Goal: Task Accomplishment & Management: Complete application form

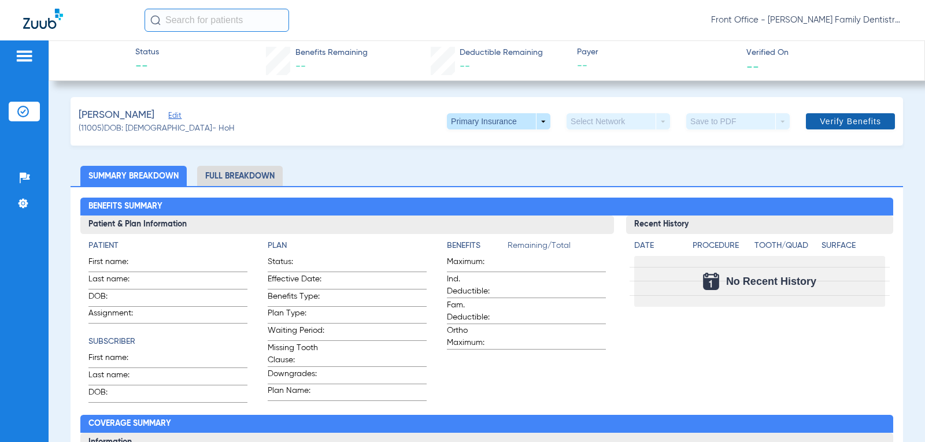
click at [830, 122] on span "Verify Benefits" at bounding box center [849, 121] width 61 height 9
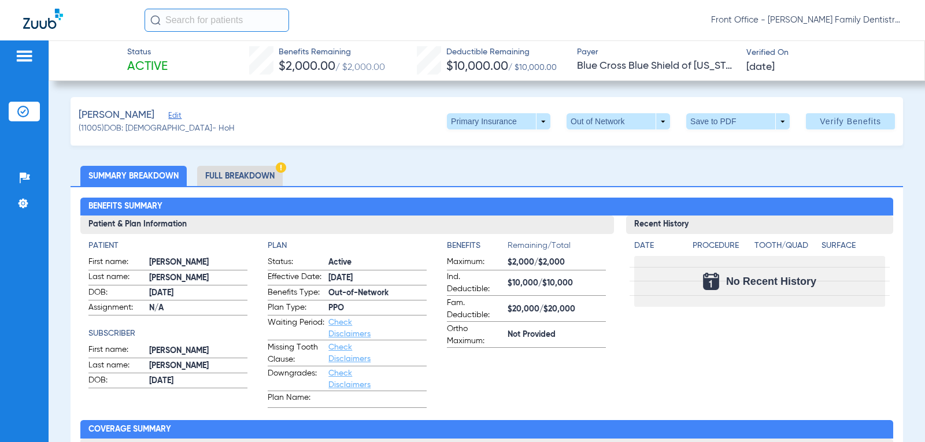
click at [249, 173] on li "Full Breakdown" at bounding box center [240, 176] width 86 height 20
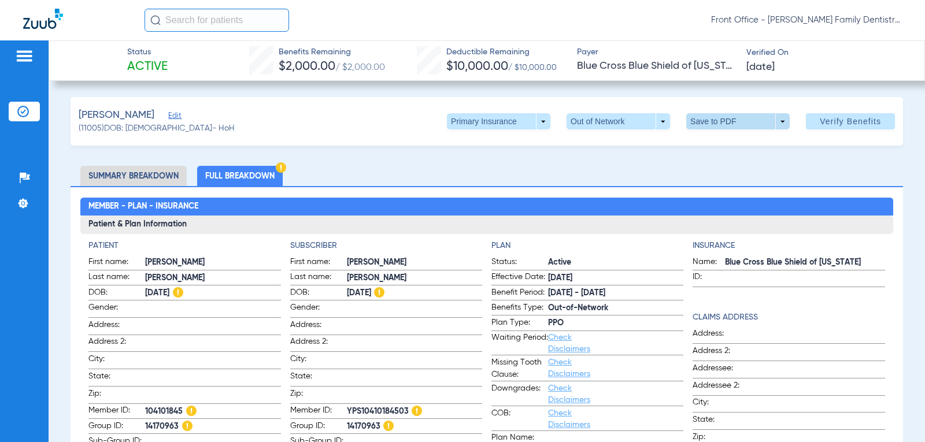
click at [730, 117] on span at bounding box center [738, 121] width 28 height 28
click at [739, 142] on span "Save to PDF" at bounding box center [733, 144] width 46 height 8
click at [650, 125] on span at bounding box center [617, 121] width 103 height 16
click at [603, 147] on span "In Network" at bounding box center [594, 144] width 54 height 8
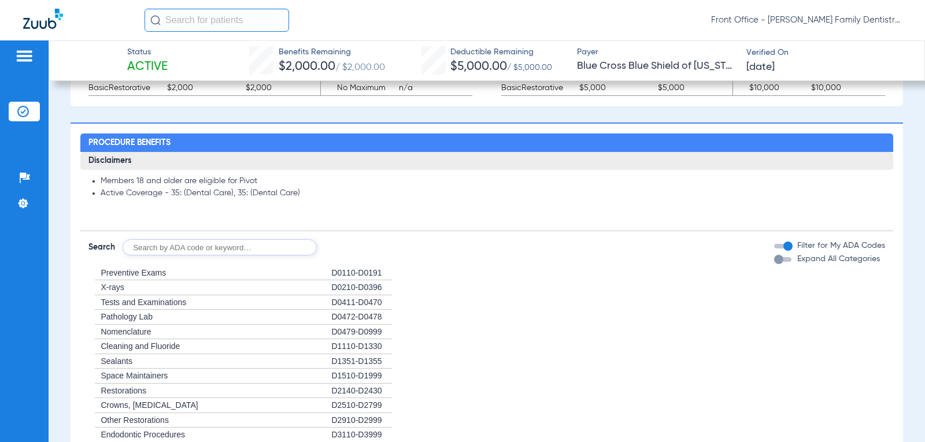
scroll to position [751, 0]
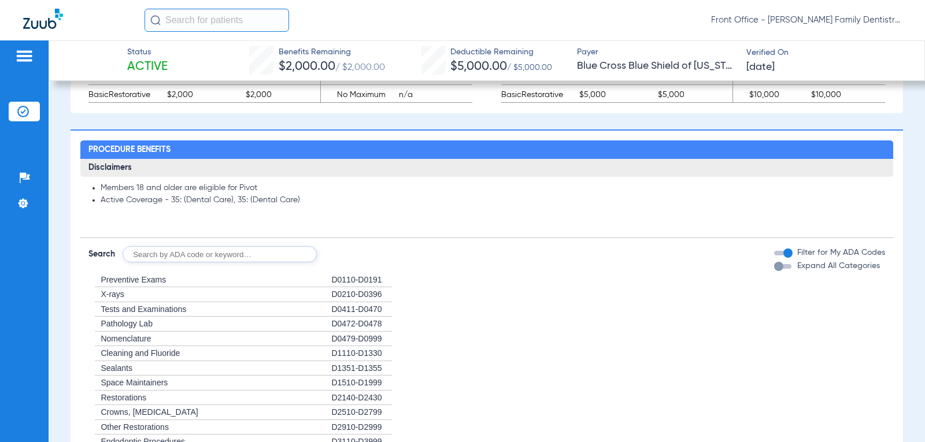
click at [365, 279] on div "D0110-D0191" at bounding box center [361, 280] width 61 height 15
click at [141, 279] on span "Preventive Exams" at bounding box center [133, 279] width 65 height 9
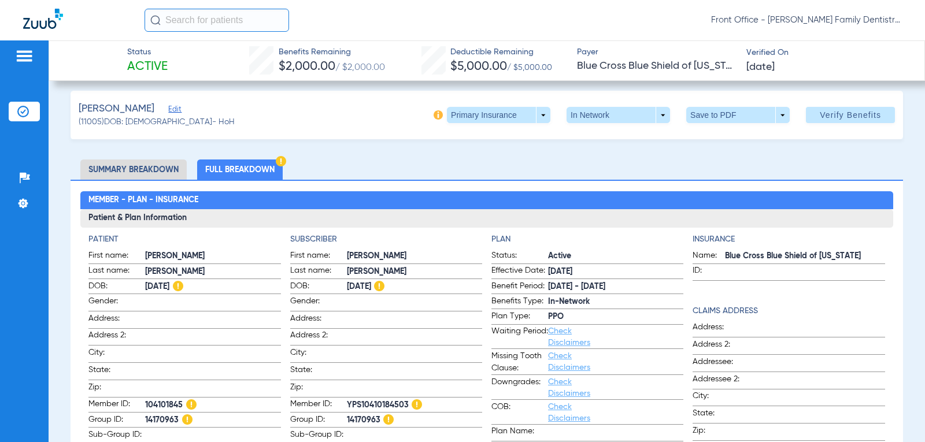
scroll to position [0, 0]
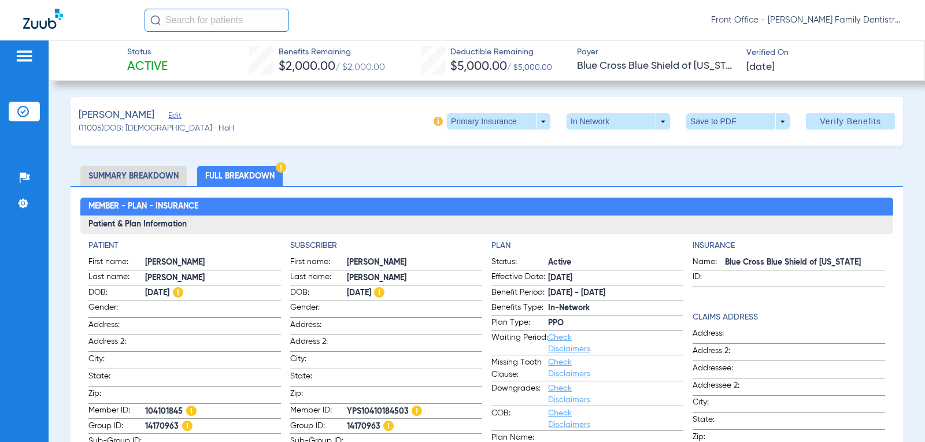
click at [168, 117] on span "Edit" at bounding box center [173, 117] width 10 height 11
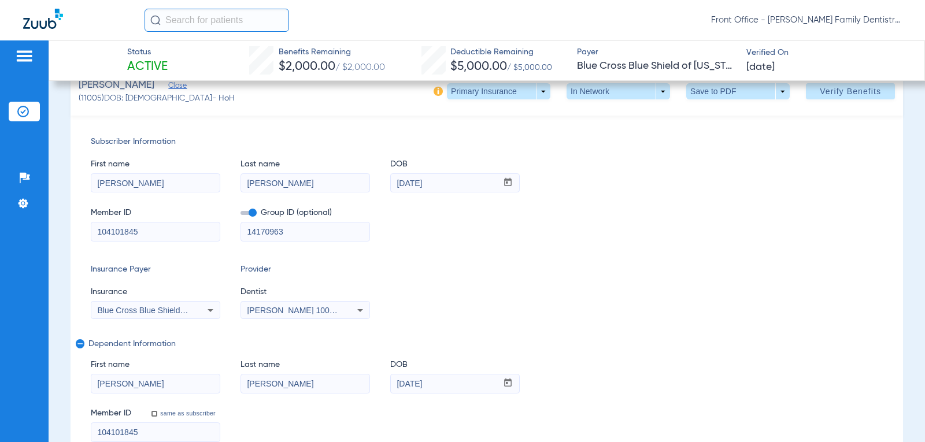
scroll to position [58, 0]
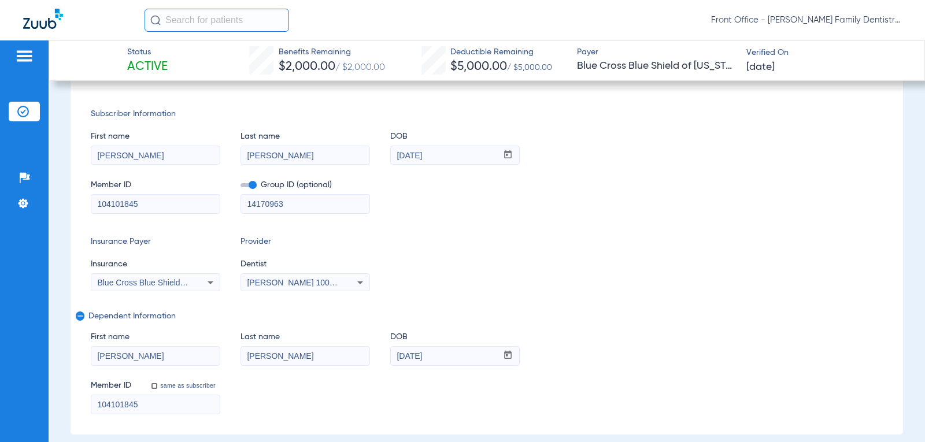
click at [358, 282] on icon at bounding box center [360, 282] width 6 height 3
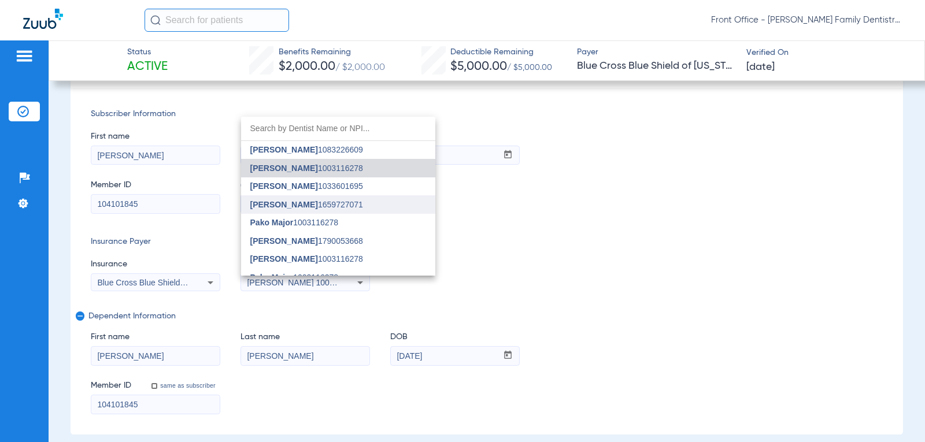
click at [302, 208] on span "[PERSON_NAME]" at bounding box center [284, 204] width 68 height 9
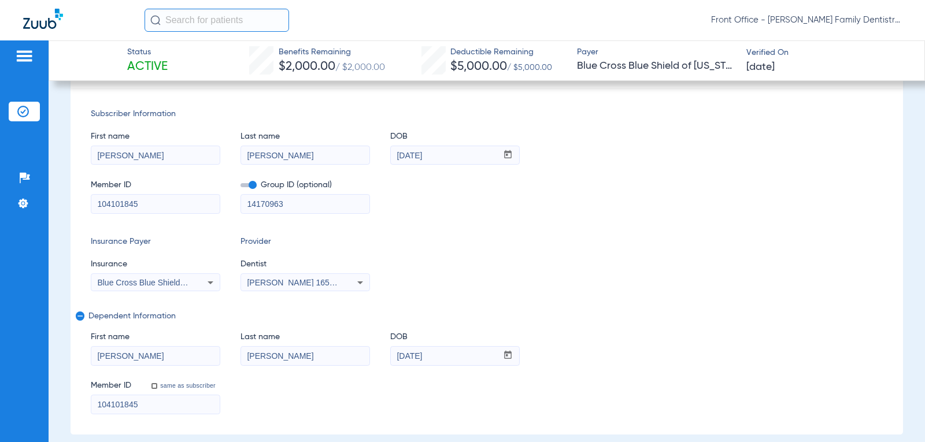
click at [576, 253] on div "Insurance Payer Insurance Blue Cross Blue Shield Of [US_STATE] Provider Dentist…" at bounding box center [487, 263] width 792 height 55
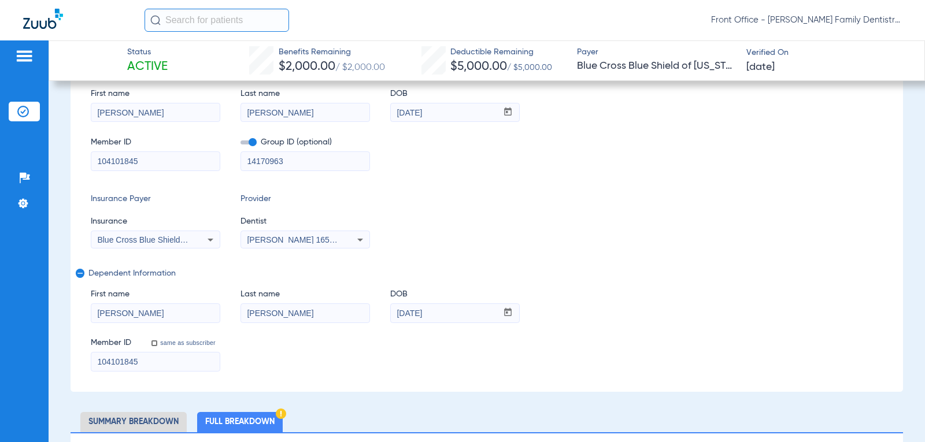
scroll to position [0, 0]
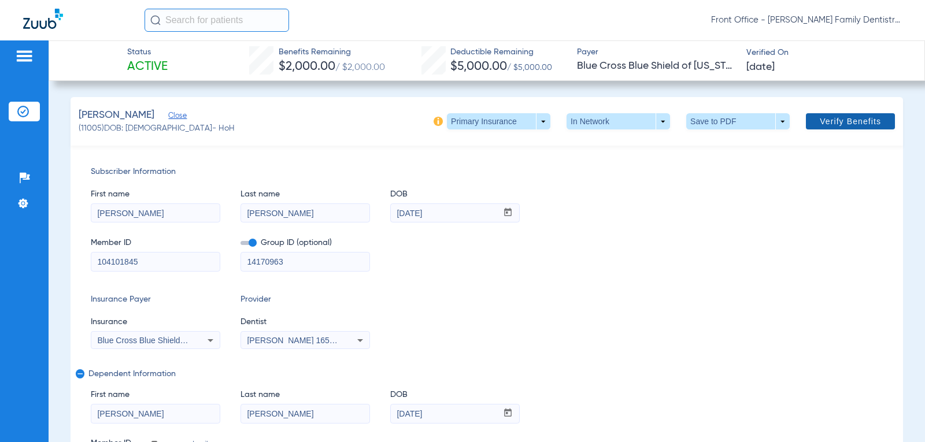
click at [858, 118] on span "Verify Benefits" at bounding box center [849, 121] width 61 height 9
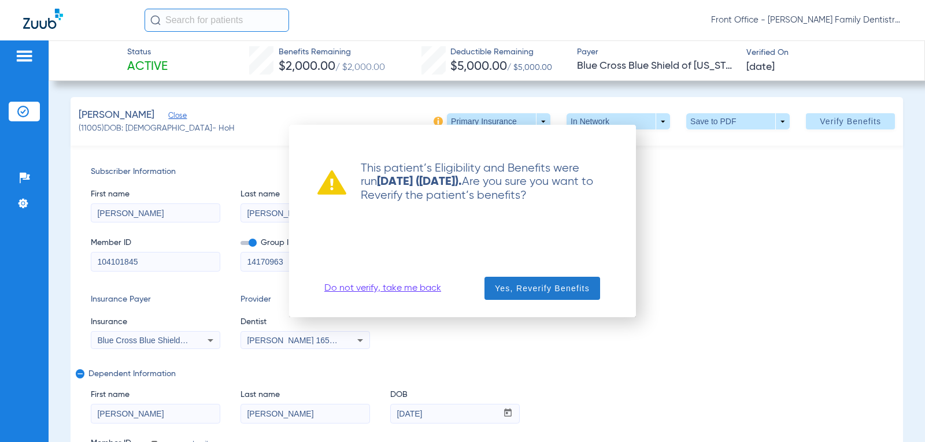
click at [543, 287] on span "Yes, Reverify Benefits" at bounding box center [542, 289] width 95 height 12
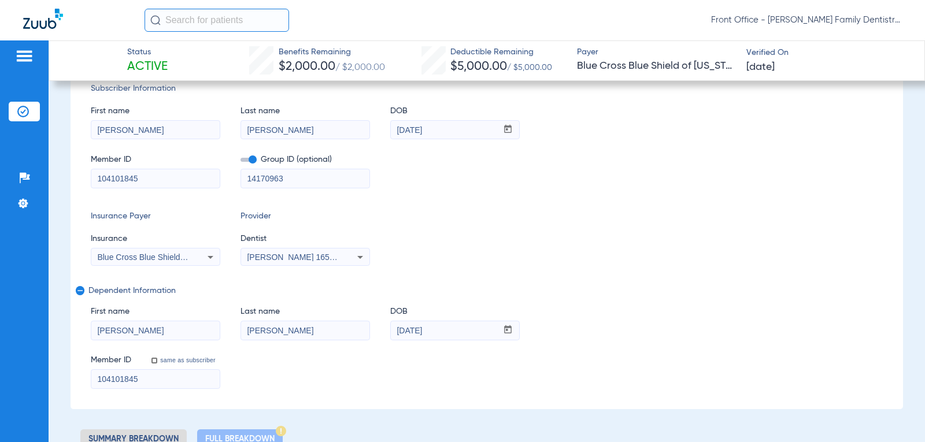
scroll to position [173, 0]
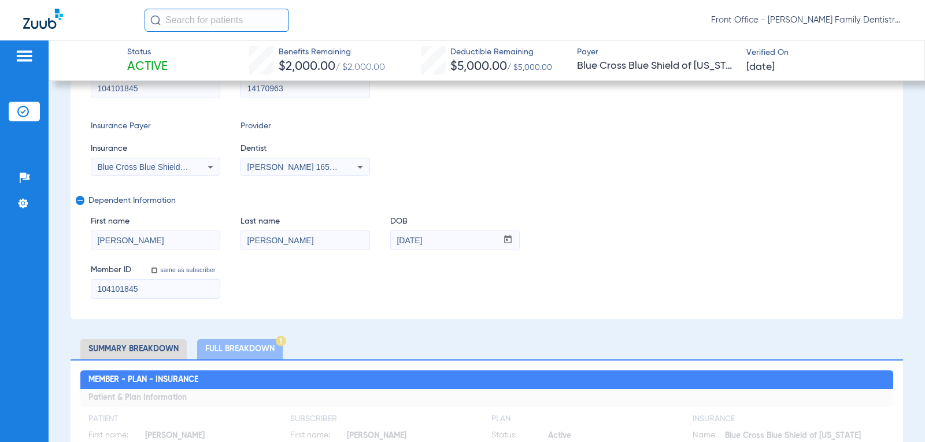
click at [207, 170] on icon at bounding box center [210, 167] width 14 height 14
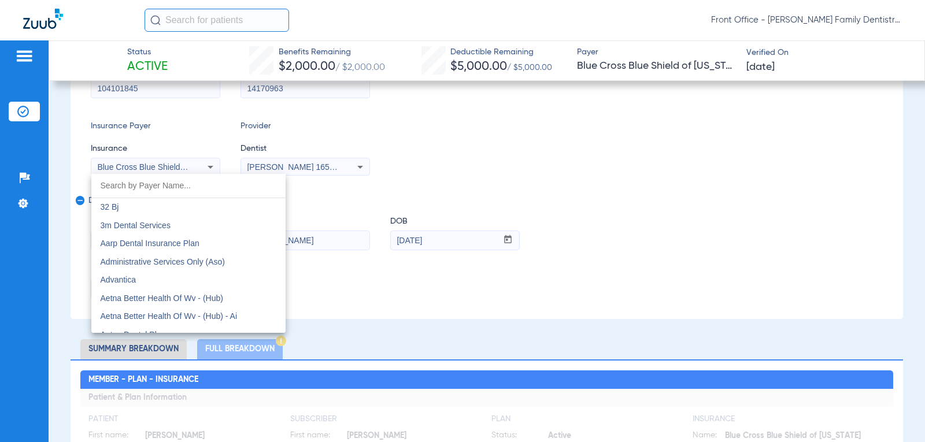
scroll to position [1122, 0]
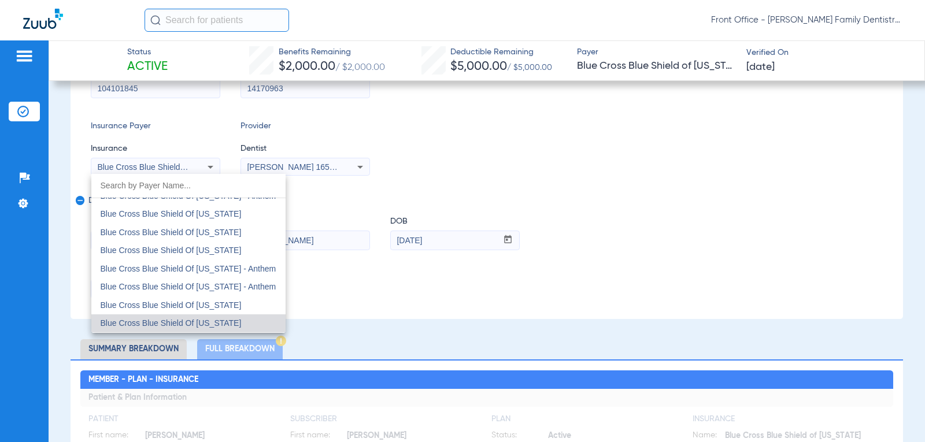
click at [484, 221] on div at bounding box center [462, 221] width 925 height 442
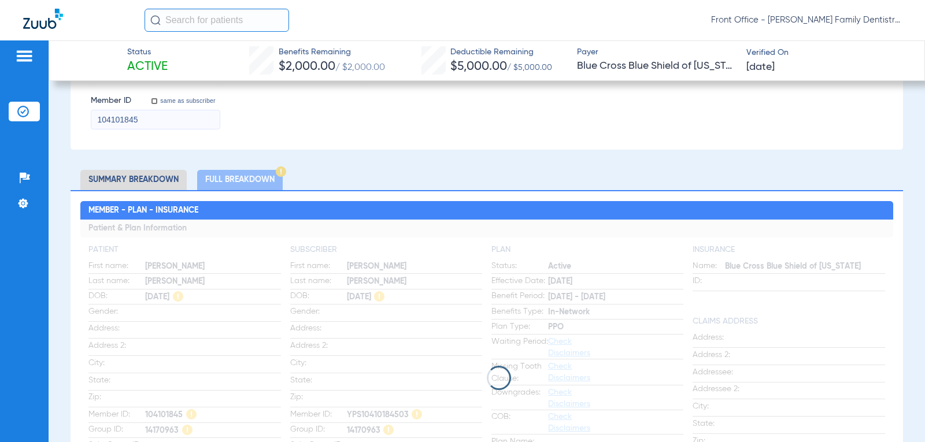
scroll to position [347, 0]
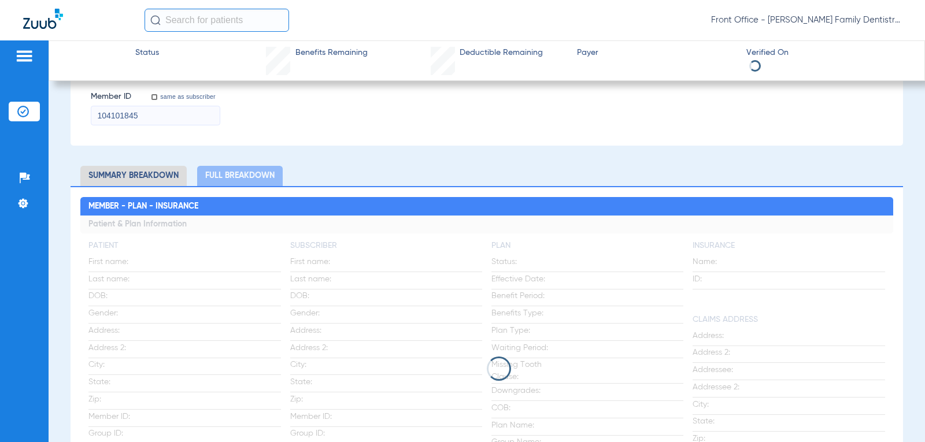
click at [142, 179] on li "Summary Breakdown" at bounding box center [133, 176] width 106 height 20
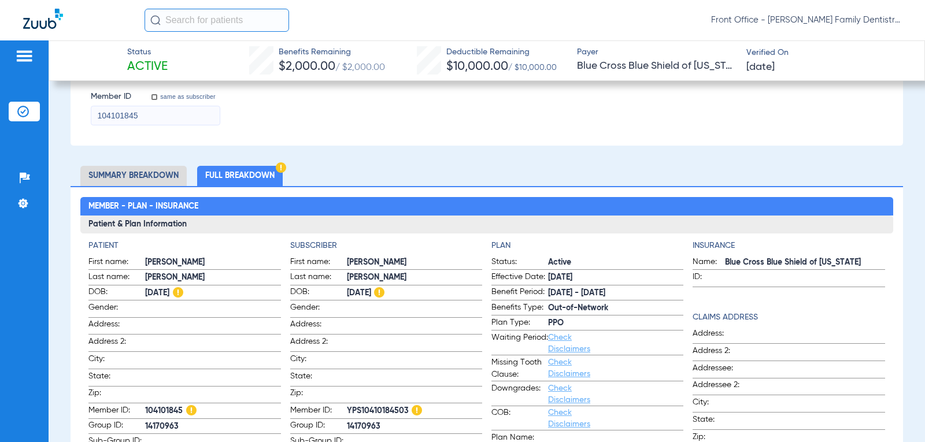
scroll to position [0, 0]
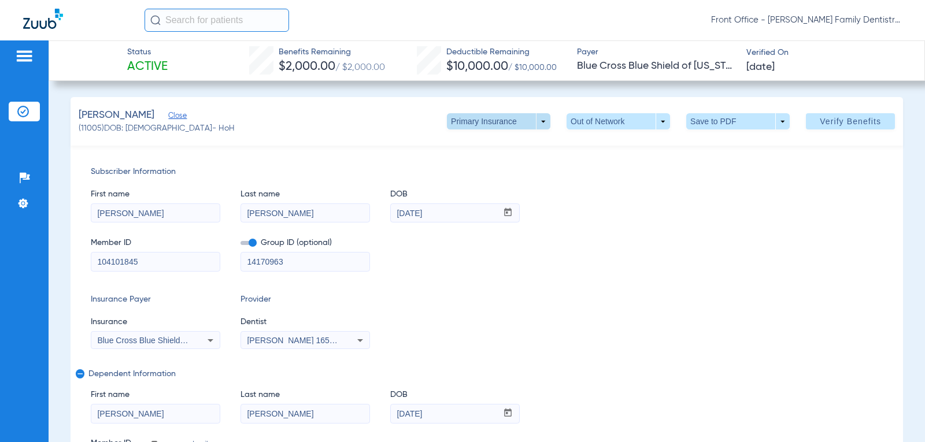
click at [531, 126] on span at bounding box center [498, 121] width 103 height 16
click at [511, 170] on span "Secondary Insurance" at bounding box center [486, 168] width 76 height 8
type input "[PERSON_NAME]"
type input "[DATE]"
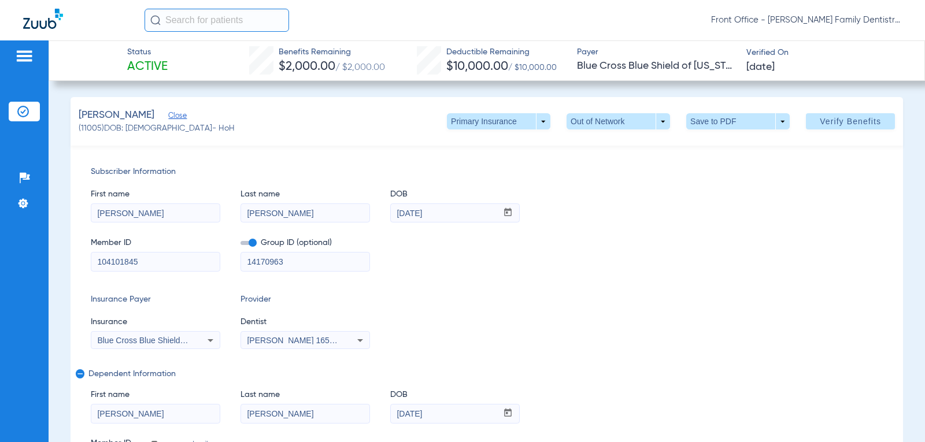
type input "08001646843"
type input "098110010000000000"
type input "08001646843"
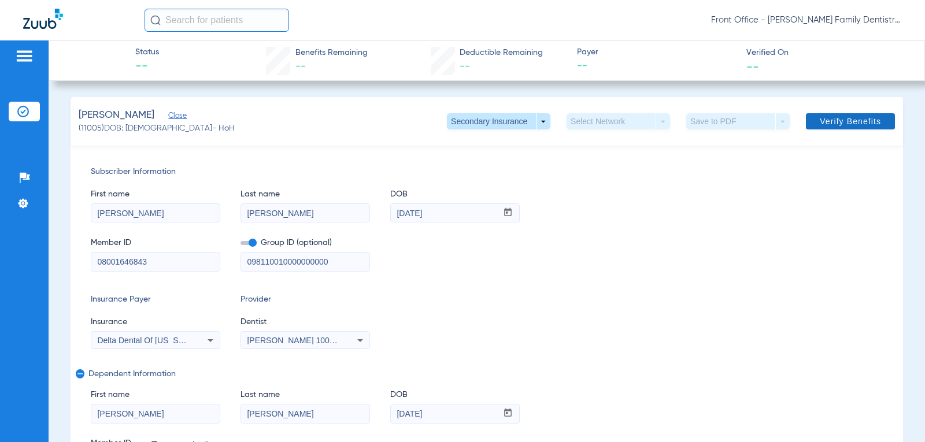
click at [821, 123] on span "Verify Benefits" at bounding box center [849, 121] width 61 height 9
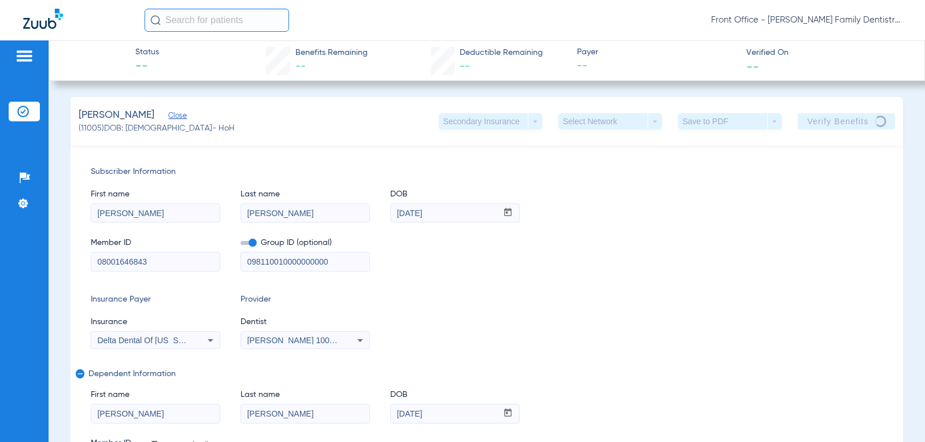
click at [359, 341] on icon at bounding box center [360, 340] width 14 height 14
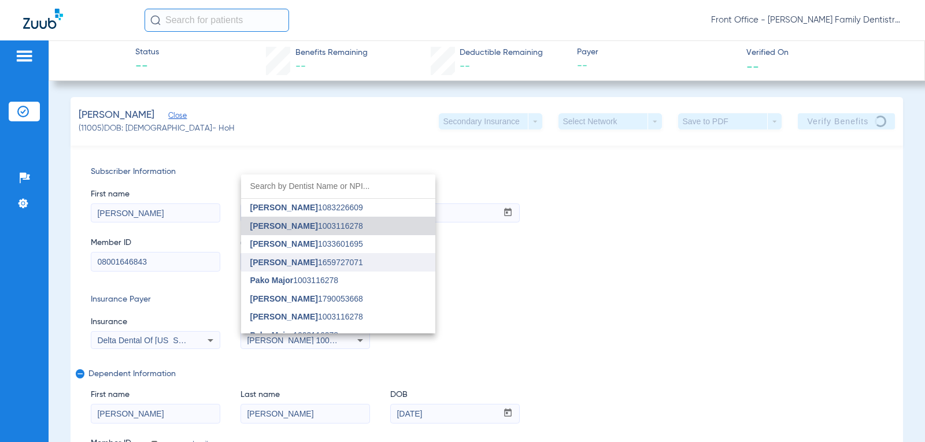
click at [294, 258] on span "[PERSON_NAME]" at bounding box center [284, 262] width 68 height 9
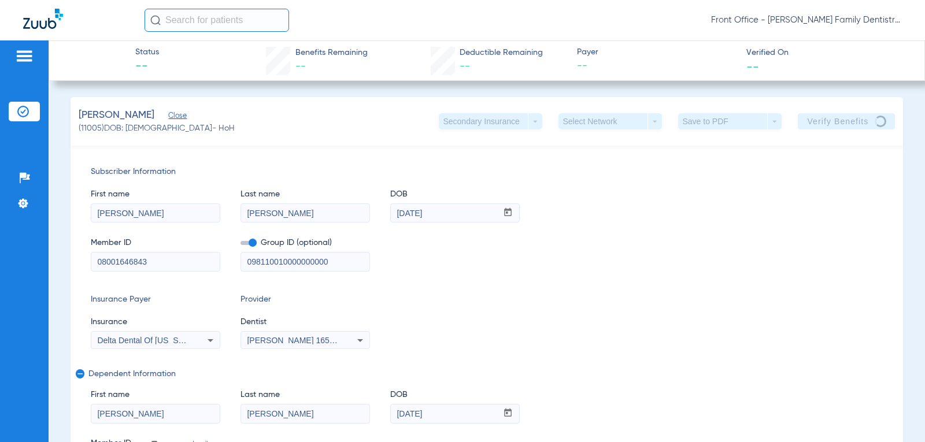
click at [618, 298] on div "Insurance Payer Insurance Delta Dental Of [US_STATE] Provider Dentist [PERSON_N…" at bounding box center [487, 321] width 792 height 55
click at [227, 130] on div "[PERSON_NAME] (11005) DOB: [DEMOGRAPHIC_DATA] - HoH Secondary Insurance arrow_d…" at bounding box center [486, 121] width 832 height 49
